Goal: Register for event/course

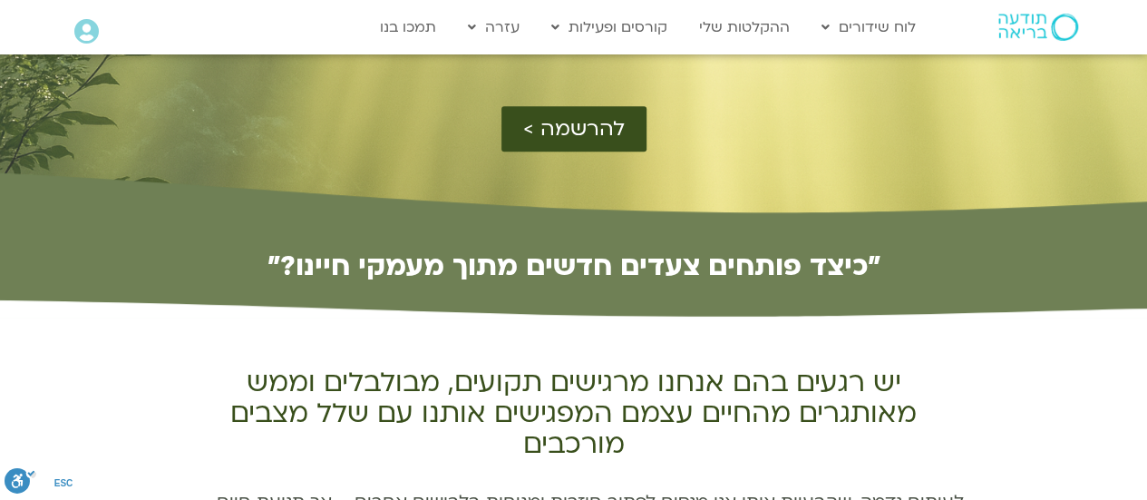
scroll to position [513, 0]
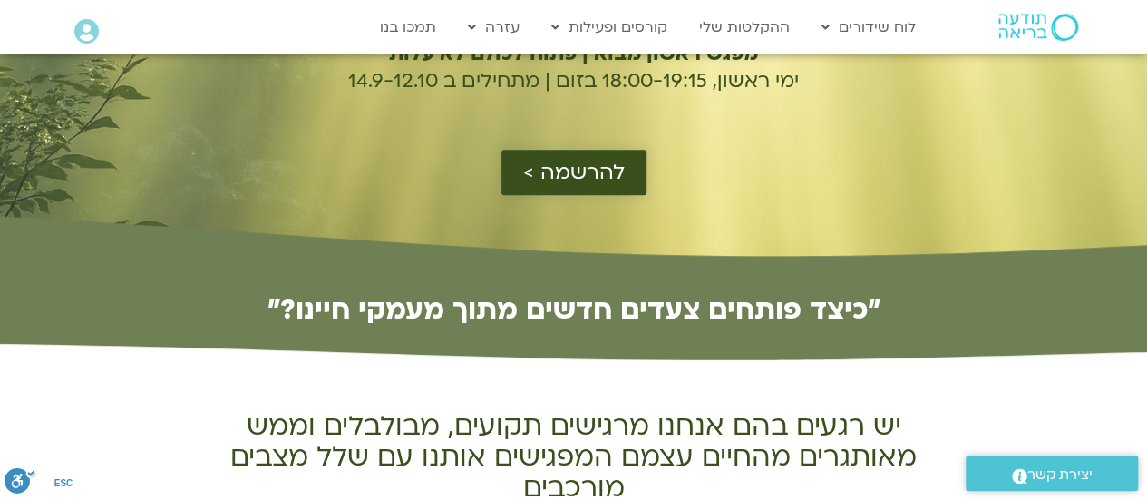
click at [575, 184] on span "להרשמה >" at bounding box center [574, 172] width 102 height 24
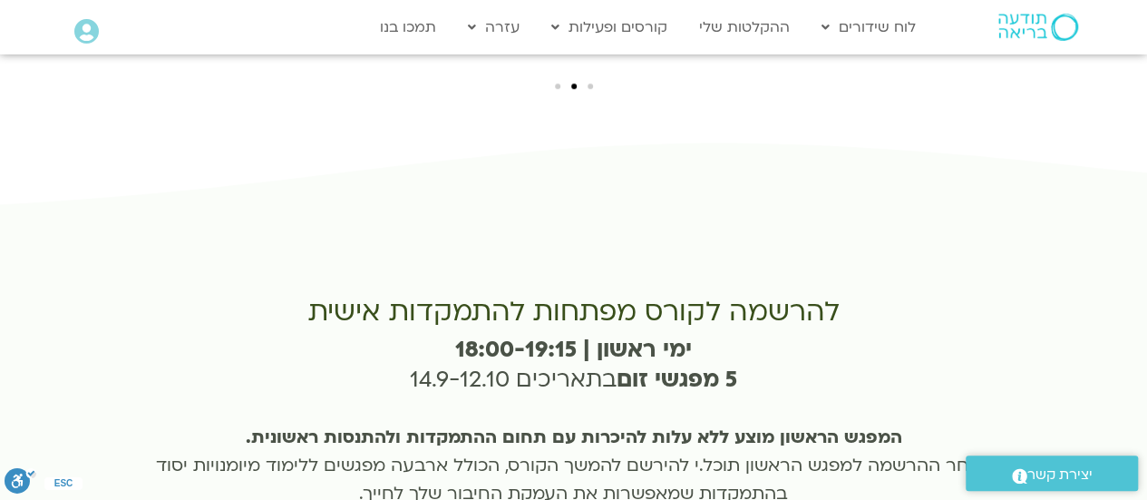
scroll to position [4194, 0]
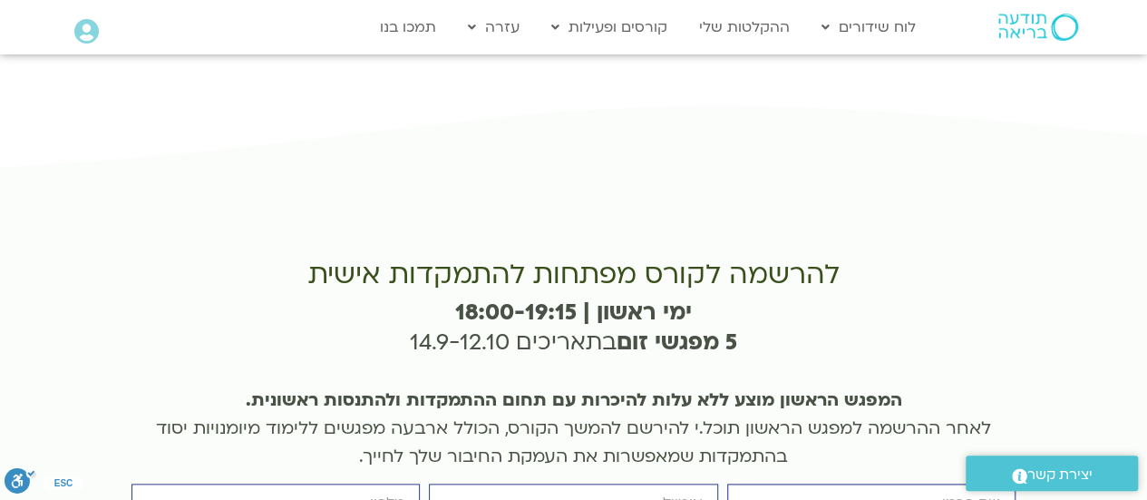
click at [870, 483] on input "firstname" at bounding box center [871, 502] width 288 height 39
type input "עינב בן גל"
type input "einavbg2@gmail.com"
click at [299, 483] on input "505800054" at bounding box center [275, 502] width 288 height 39
click at [313, 483] on input "505800054" at bounding box center [275, 502] width 288 height 39
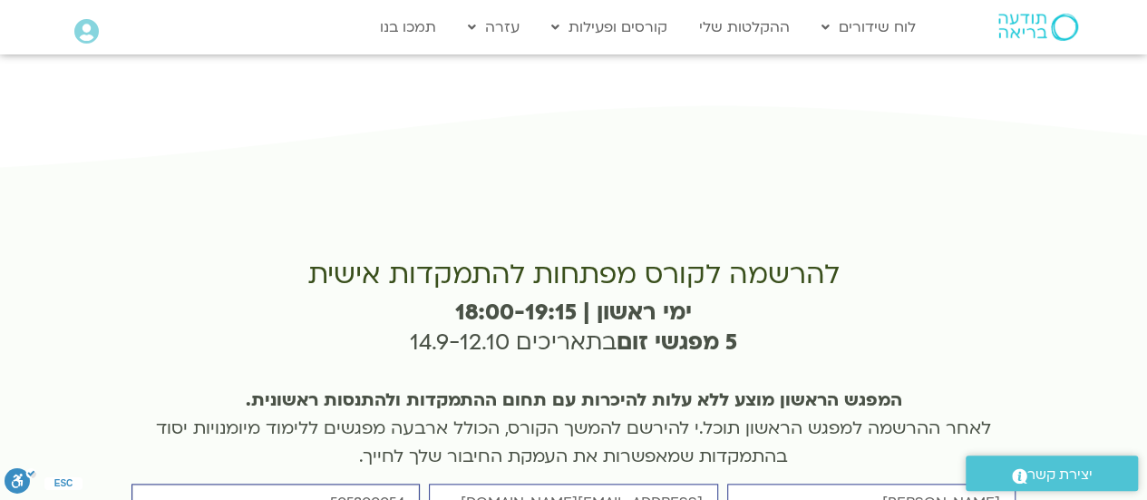
type input "0505800054"
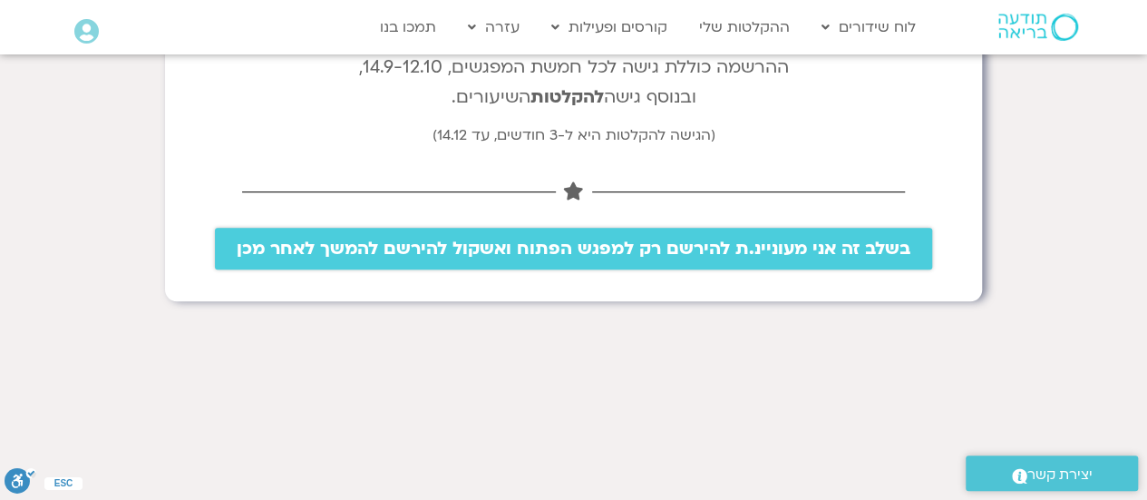
scroll to position [422, 0]
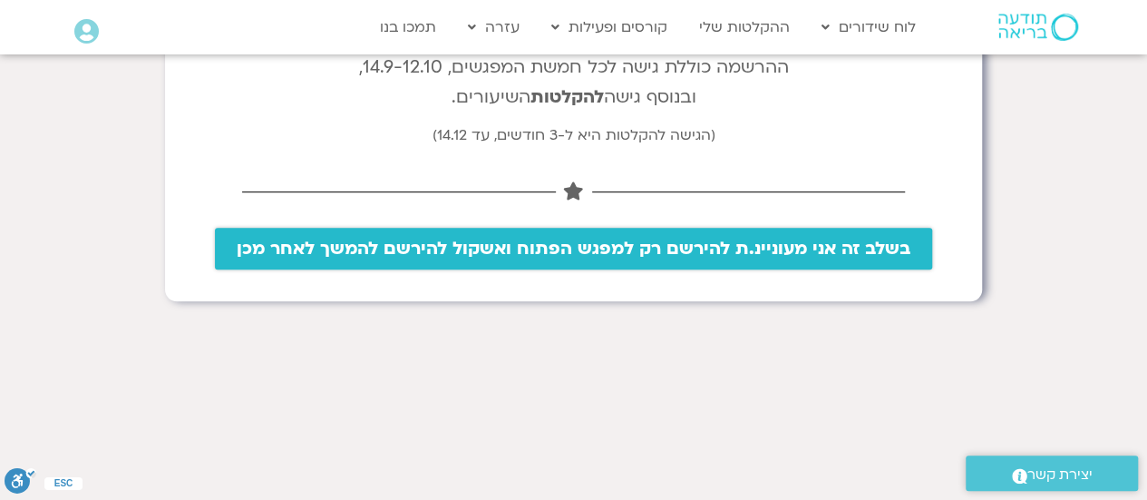
click at [530, 238] on span "בשלב זה אני מעוניינ.ת להירשם רק למפגש הפתוח ואשקול להירשם להמשך לאחר מכן" at bounding box center [574, 248] width 674 height 20
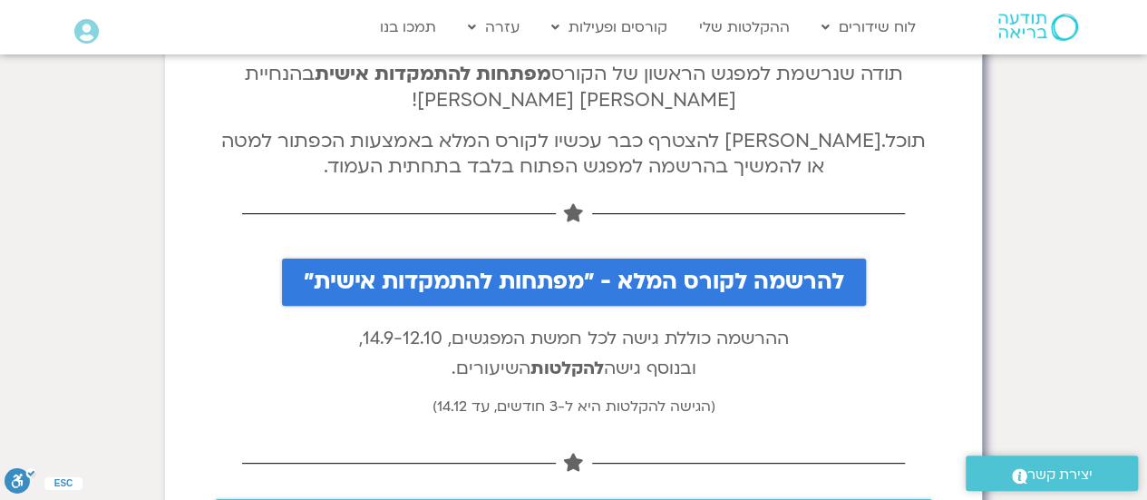
scroll to position [150, 0]
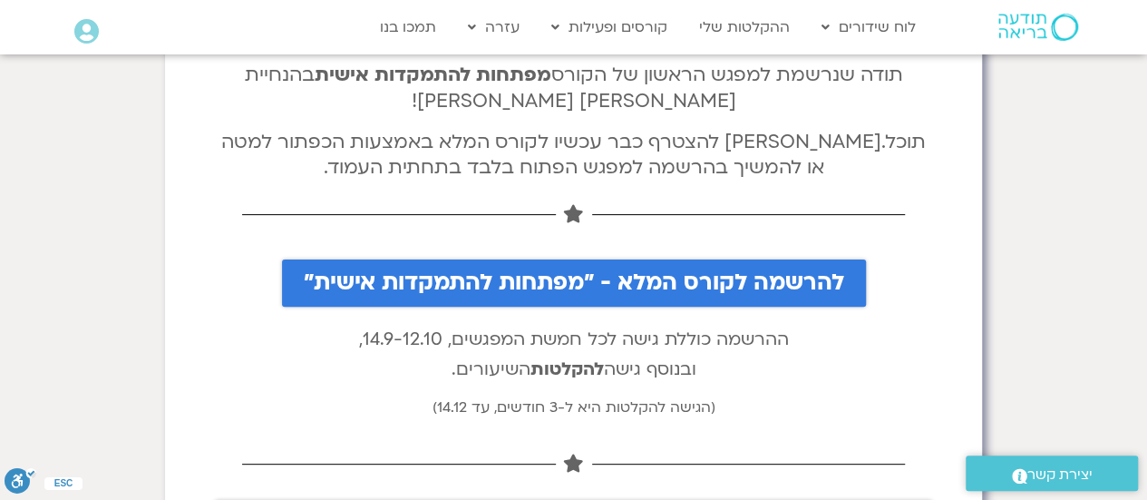
click at [97, 28] on icon at bounding box center [86, 31] width 24 height 25
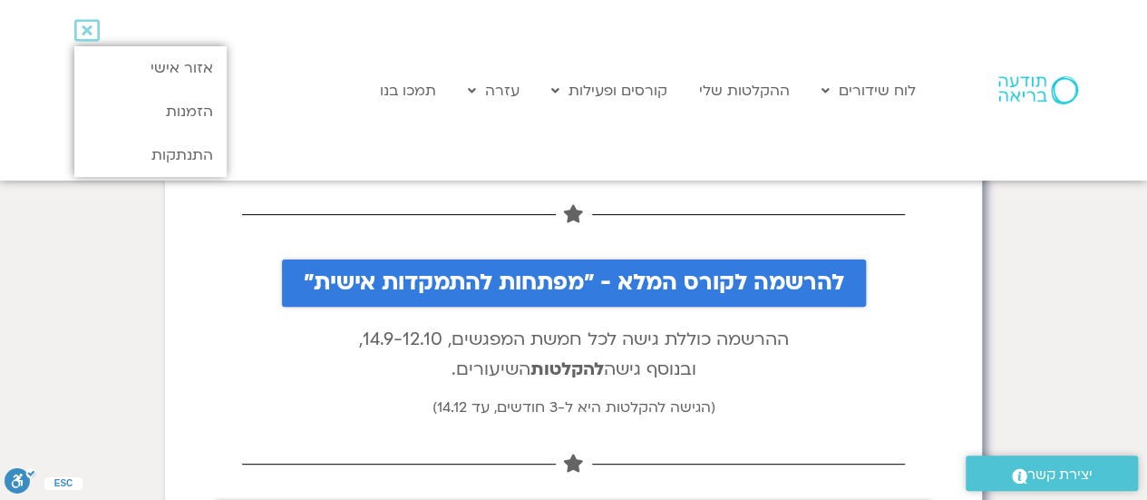
click at [1116, 248] on section "תודה שנרשמת למפגש הראשון של הקורס מפתחות להתמקדות אישית בהנחיית דנה גניהר וברוך…" at bounding box center [573, 461] width 1147 height 1147
click at [899, 94] on link "לוח שידורים" at bounding box center [868, 90] width 112 height 34
click at [975, 136] on link "לוח שידורים יומי" at bounding box center [911, 129] width 199 height 42
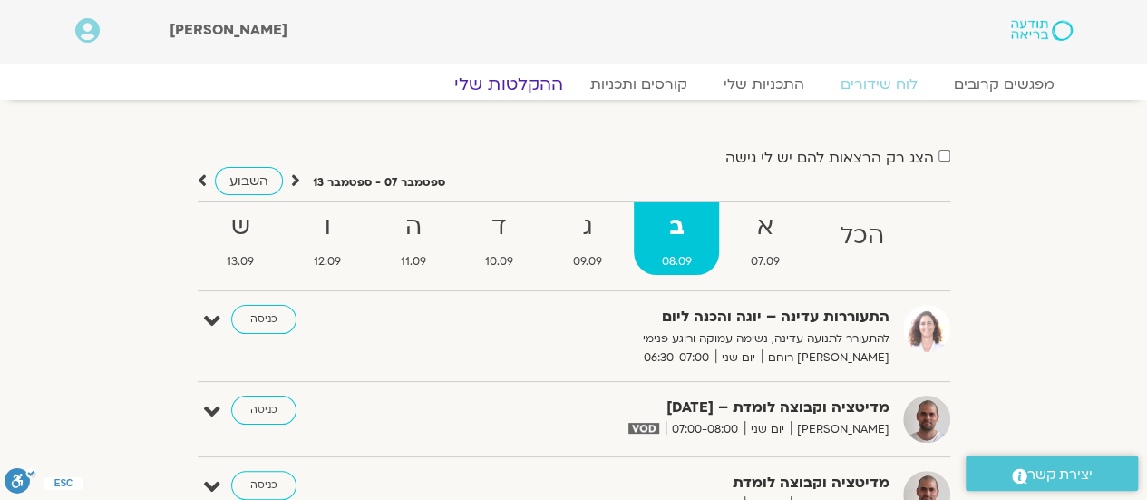
click at [523, 90] on link "ההקלטות שלי" at bounding box center [508, 84] width 152 height 22
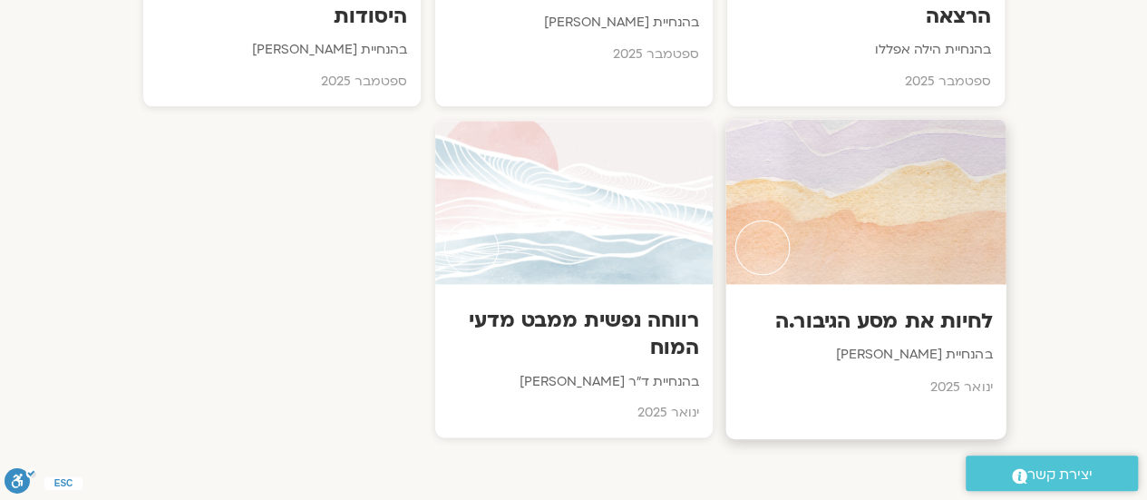
scroll to position [1088, 0]
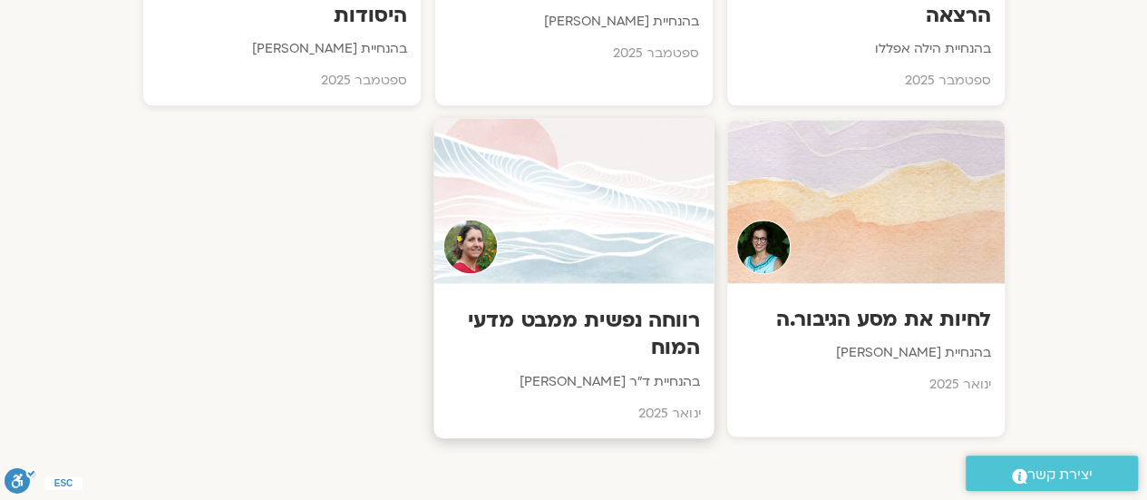
click at [529, 215] on div at bounding box center [573, 200] width 280 height 165
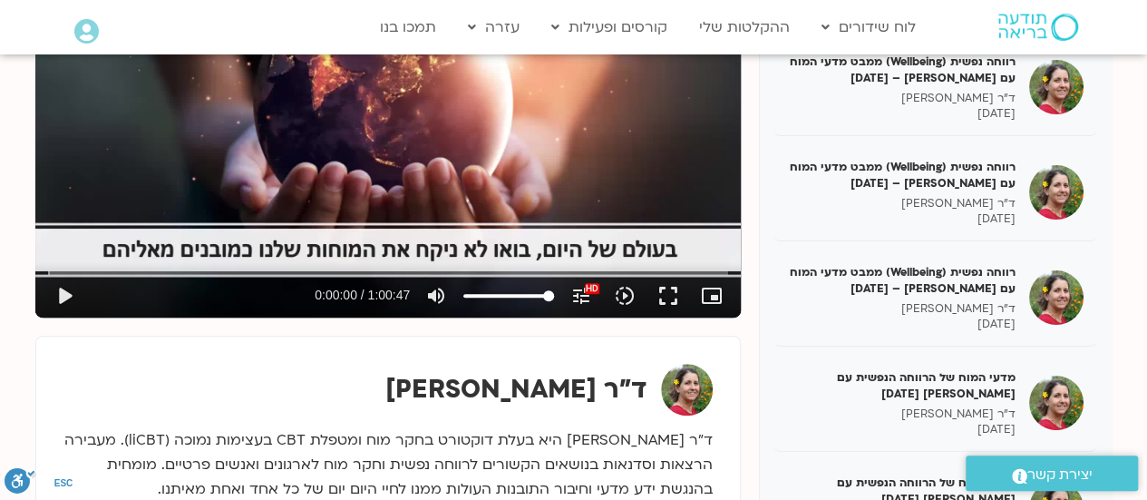
scroll to position [371, 0]
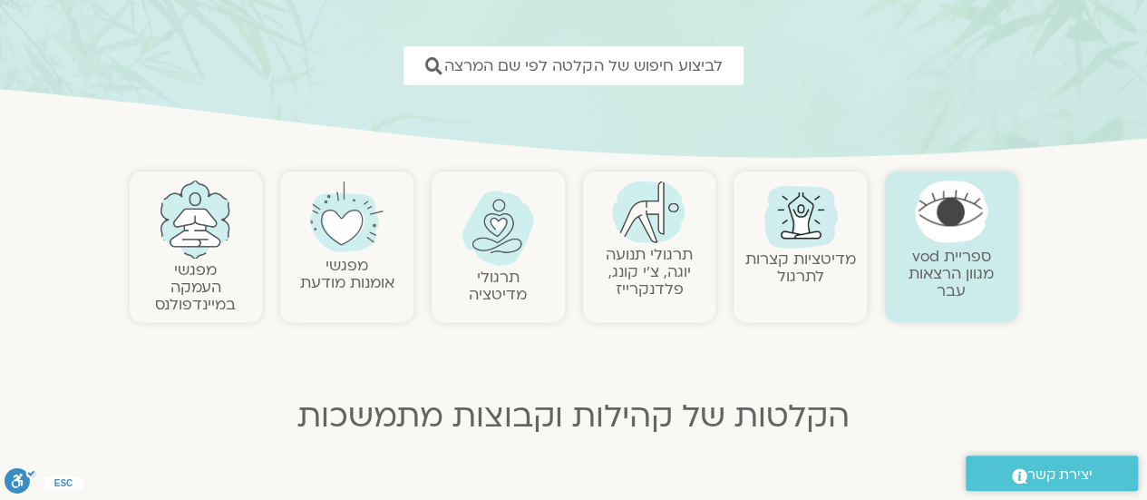
scroll to position [242, 0]
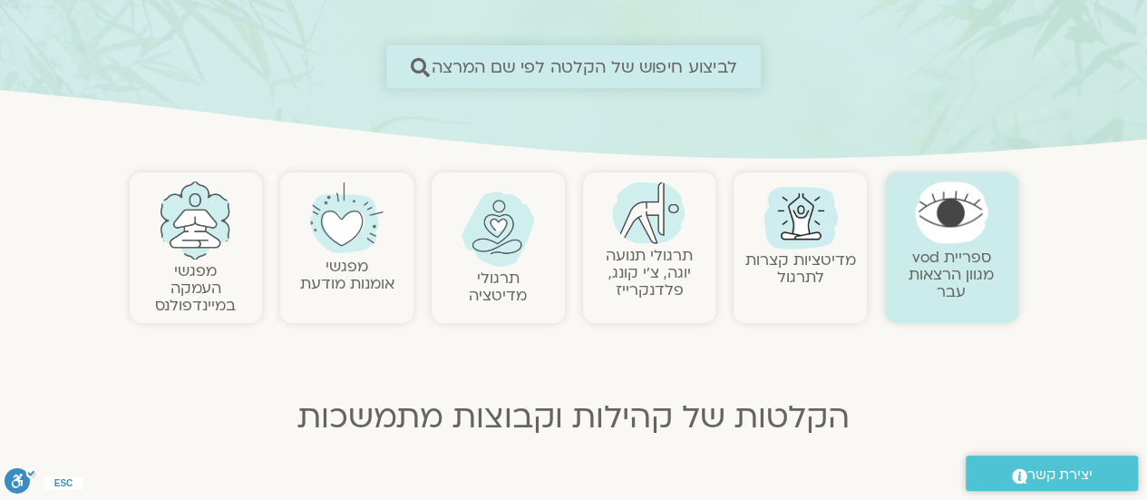
click at [694, 62] on span "לביצוע חיפוש של הקלטה לפי שם המרצה" at bounding box center [585, 66] width 306 height 19
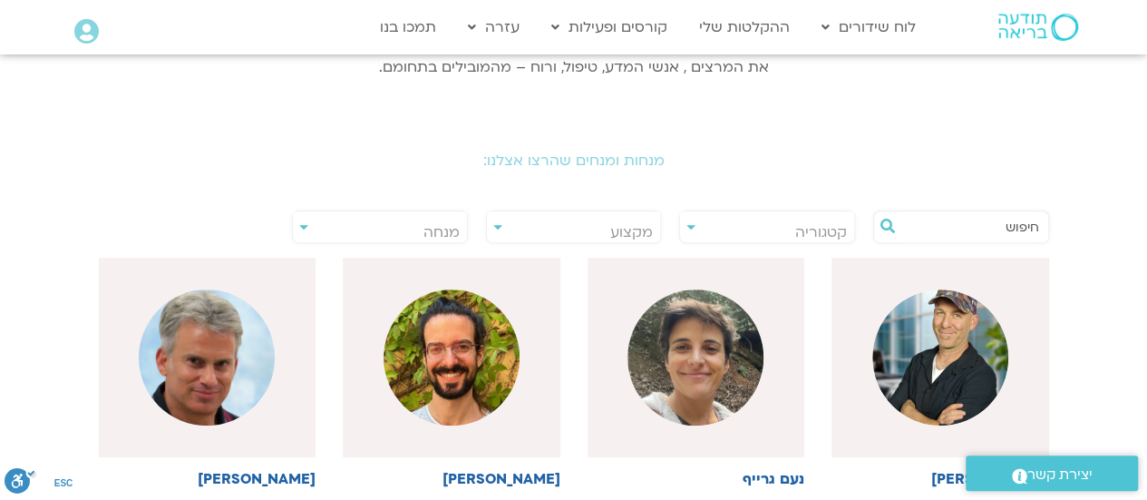
scroll to position [301, 0]
click at [1022, 230] on input "text" at bounding box center [970, 226] width 138 height 31
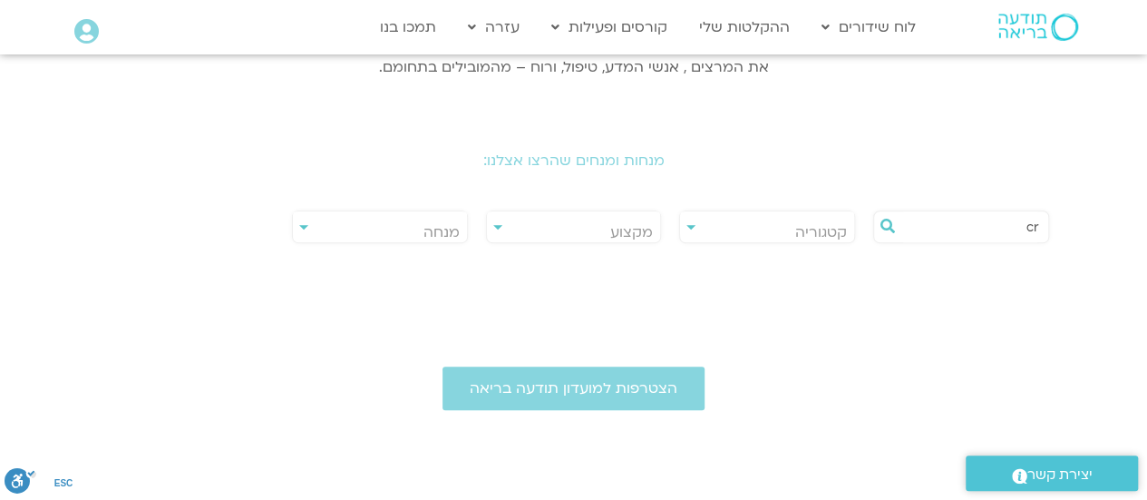
type input "c"
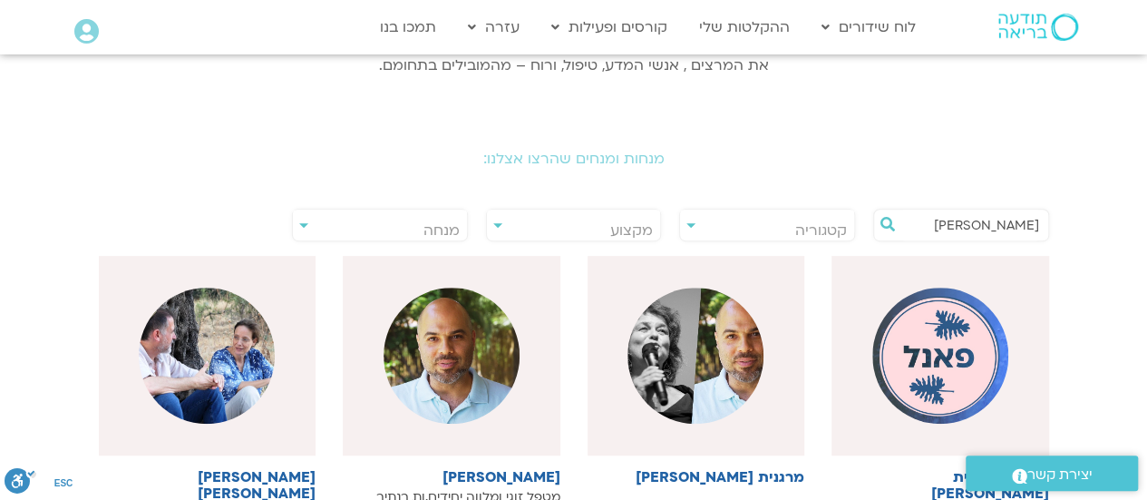
scroll to position [304, 0]
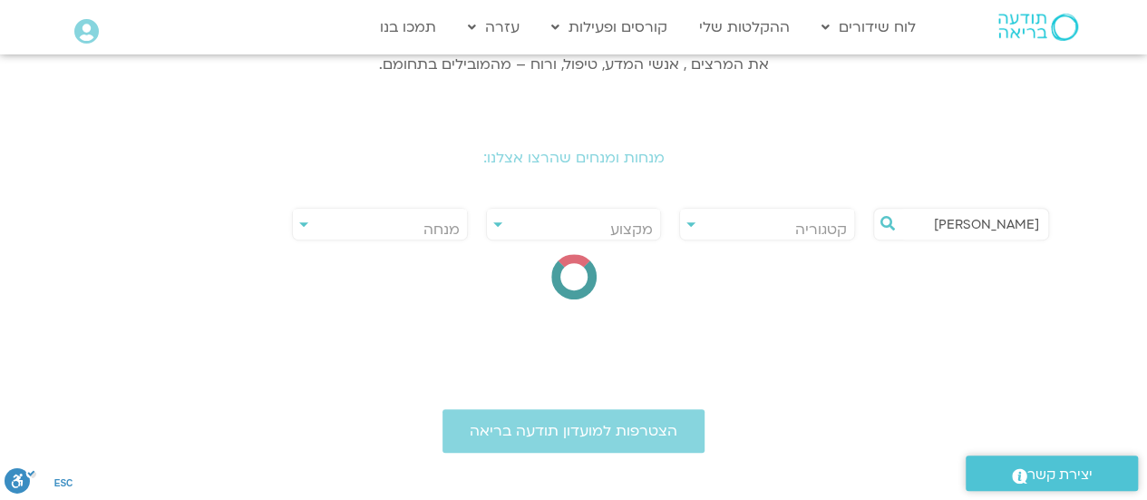
type input "ברוך ברנר"
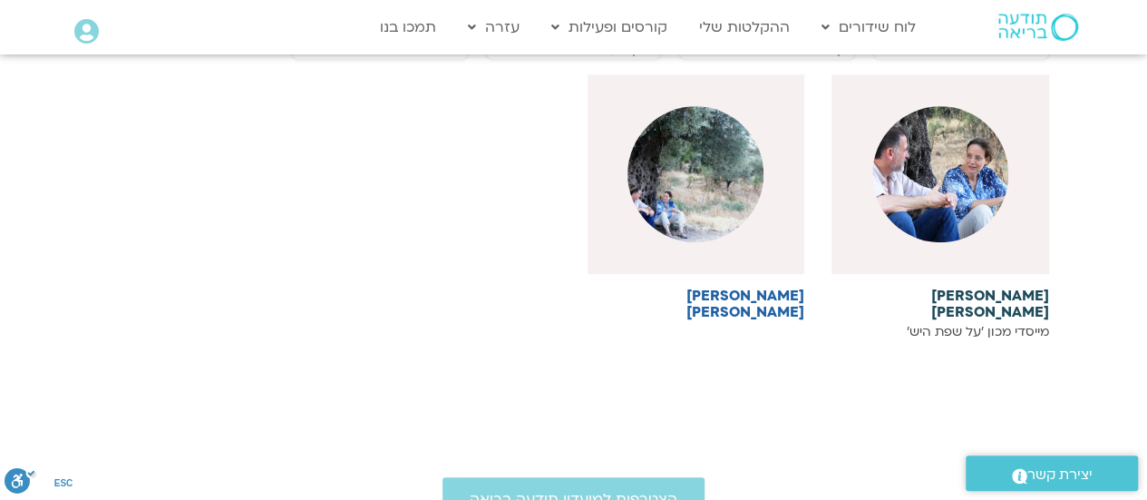
scroll to position [485, 0]
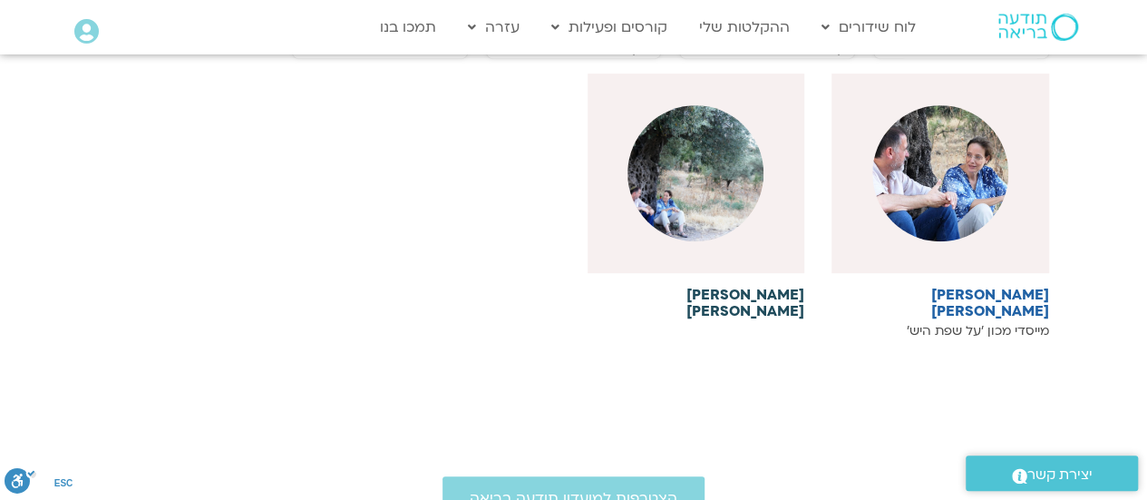
click at [717, 199] on img at bounding box center [695, 173] width 136 height 136
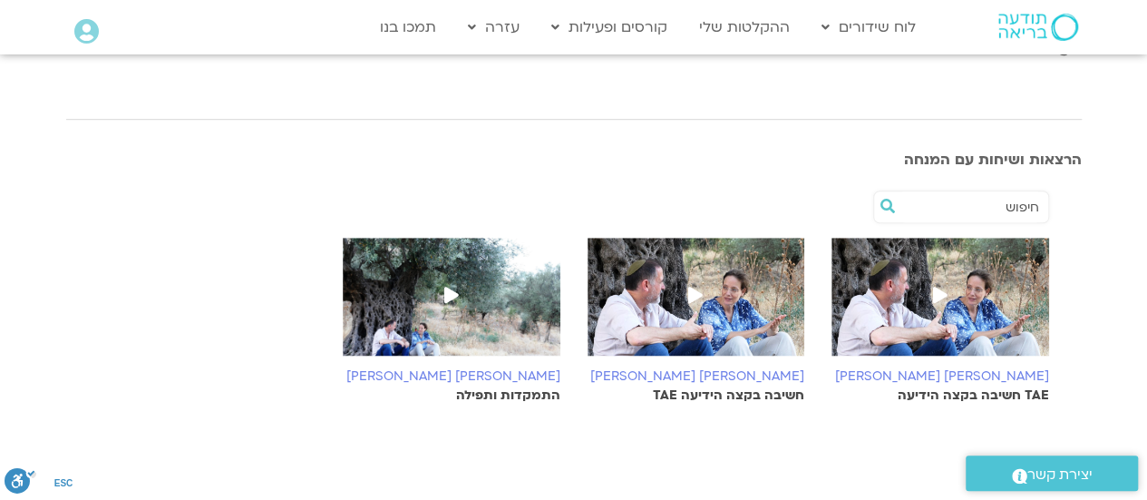
scroll to position [544, 0]
click at [732, 237] on img at bounding box center [696, 305] width 218 height 136
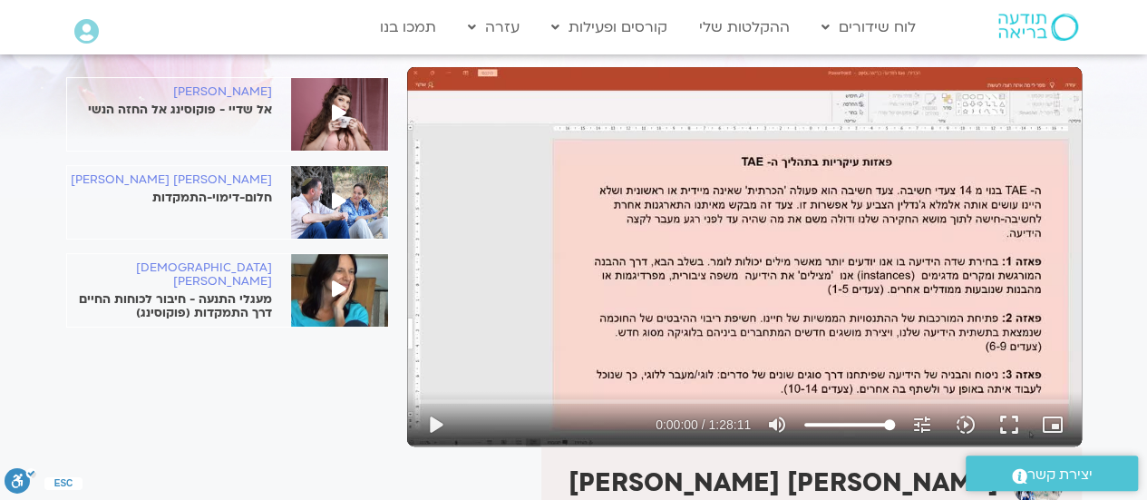
scroll to position [120, 0]
